Goal: Find specific page/section: Find specific page/section

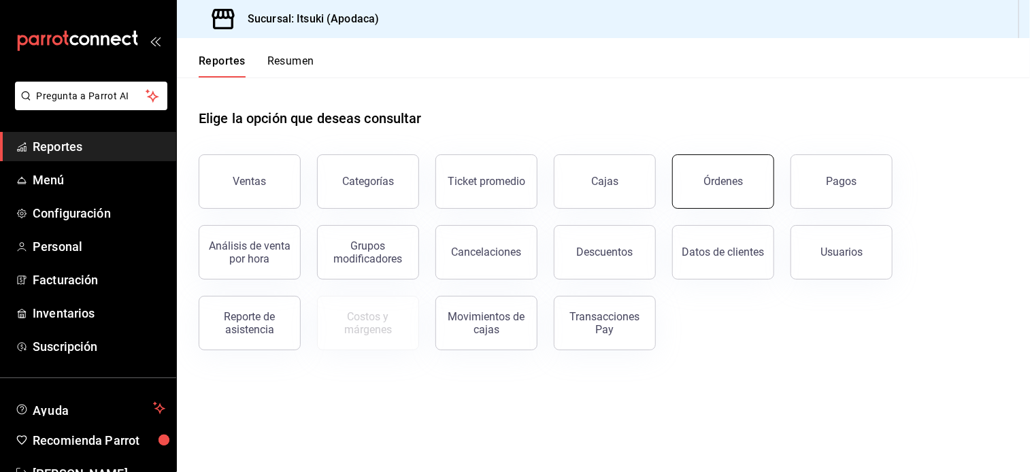
click at [715, 202] on button "Órdenes" at bounding box center [723, 181] width 102 height 54
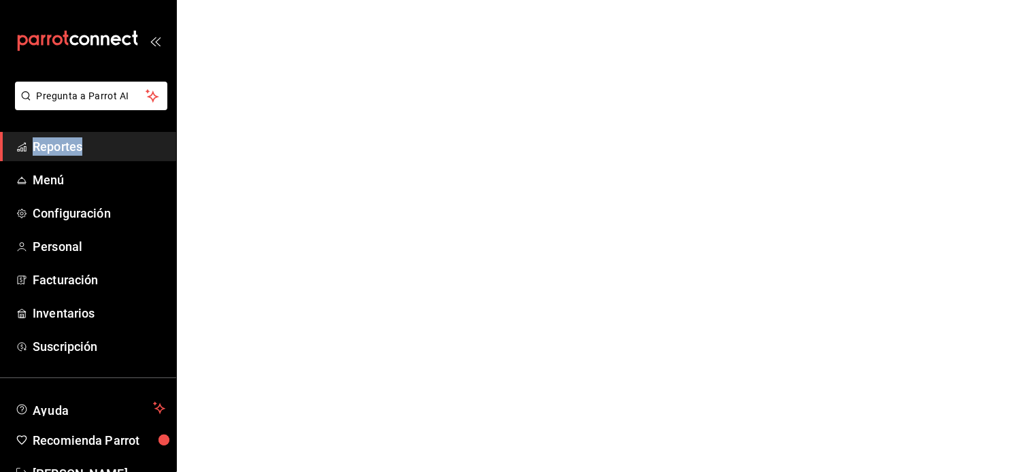
click at [715, 0] on html "Pregunta a Parrot AI Reportes Menú Configuración Personal Facturación Inventari…" at bounding box center [515, 0] width 1030 height 0
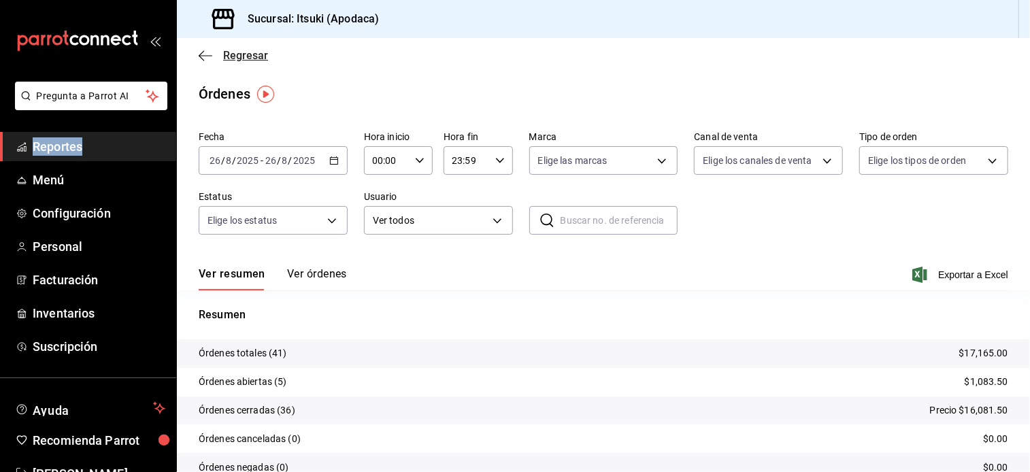
click at [234, 52] on span "Regresar" at bounding box center [245, 55] width 45 height 13
